Goal: Task Accomplishment & Management: Manage account settings

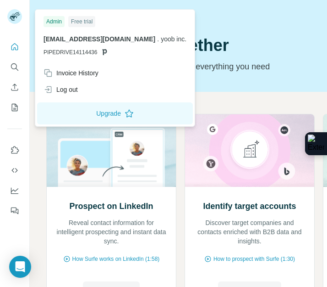
click at [62, 92] on div "Log out" at bounding box center [61, 89] width 34 height 9
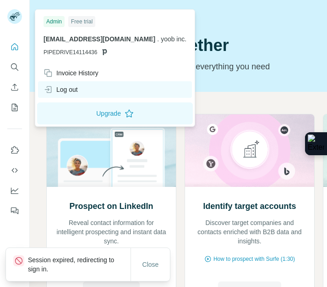
click at [50, 90] on icon at bounding box center [48, 89] width 9 height 9
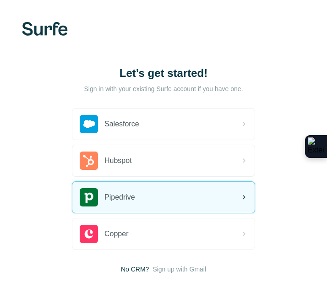
click at [139, 189] on div "Pipedrive" at bounding box center [163, 197] width 182 height 31
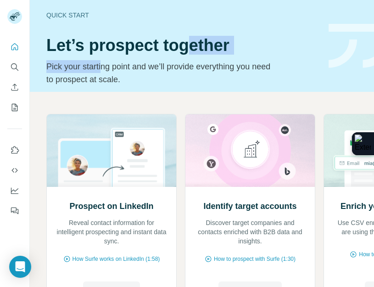
drag, startPoint x: 188, startPoint y: 53, endPoint x: 102, endPoint y: 60, distance: 87.0
click at [102, 60] on div "Quick start Let’s prospect together Pick your starting point and we’ll provide …" at bounding box center [181, 46] width 271 height 80
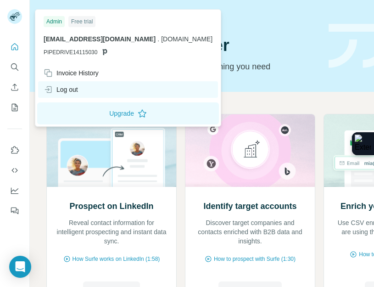
click at [63, 92] on div "Log out" at bounding box center [61, 89] width 34 height 9
click at [53, 89] on div "Log out" at bounding box center [61, 89] width 34 height 9
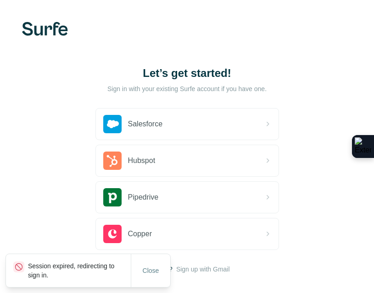
drag, startPoint x: 49, startPoint y: 89, endPoint x: 125, endPoint y: 0, distance: 117.1
click at [125, 0] on div "Let’s get started! Sign in with your existing Surfe account if you have one. Sa…" at bounding box center [187, 170] width 374 height 340
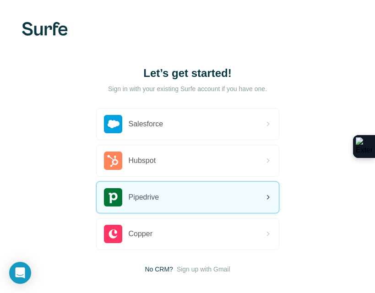
click at [144, 186] on div "Pipedrive" at bounding box center [188, 197] width 182 height 31
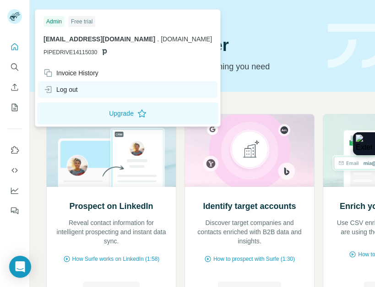
click at [65, 90] on div "Log out" at bounding box center [61, 89] width 34 height 9
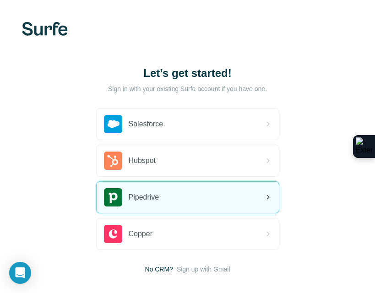
click at [162, 198] on div "Pipedrive" at bounding box center [188, 197] width 182 height 31
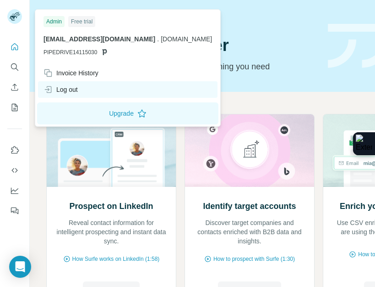
click at [49, 85] on icon at bounding box center [48, 89] width 9 height 9
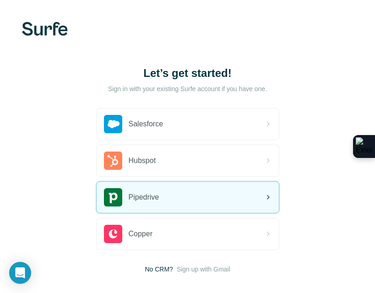
click at [170, 196] on div "Pipedrive" at bounding box center [188, 197] width 182 height 31
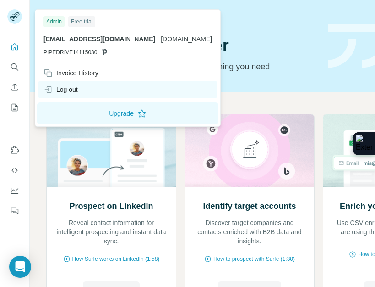
click at [68, 90] on div "Log out" at bounding box center [61, 89] width 34 height 9
click at [63, 88] on div "Log out" at bounding box center [61, 89] width 34 height 9
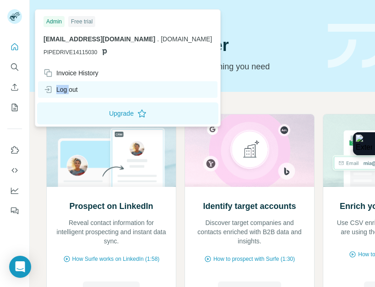
click at [63, 88] on div "Log out" at bounding box center [61, 89] width 34 height 9
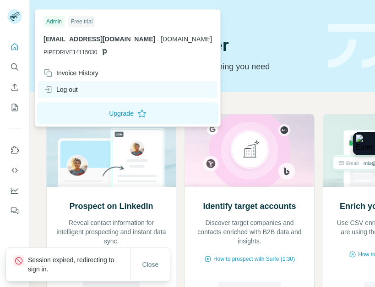
click at [72, 89] on div "Log out" at bounding box center [61, 89] width 34 height 9
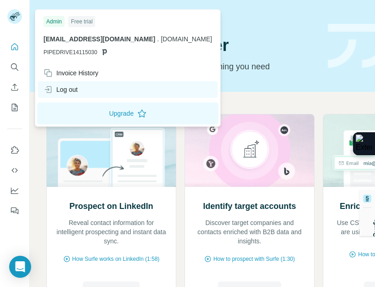
click at [47, 88] on icon at bounding box center [48, 89] width 9 height 9
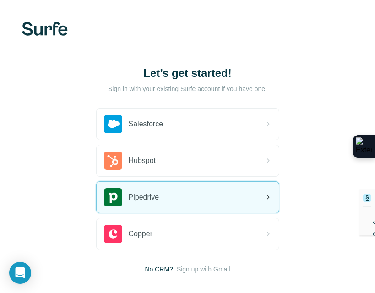
click at [150, 200] on span "Pipedrive" at bounding box center [144, 197] width 31 height 11
